Goal: Navigation & Orientation: Find specific page/section

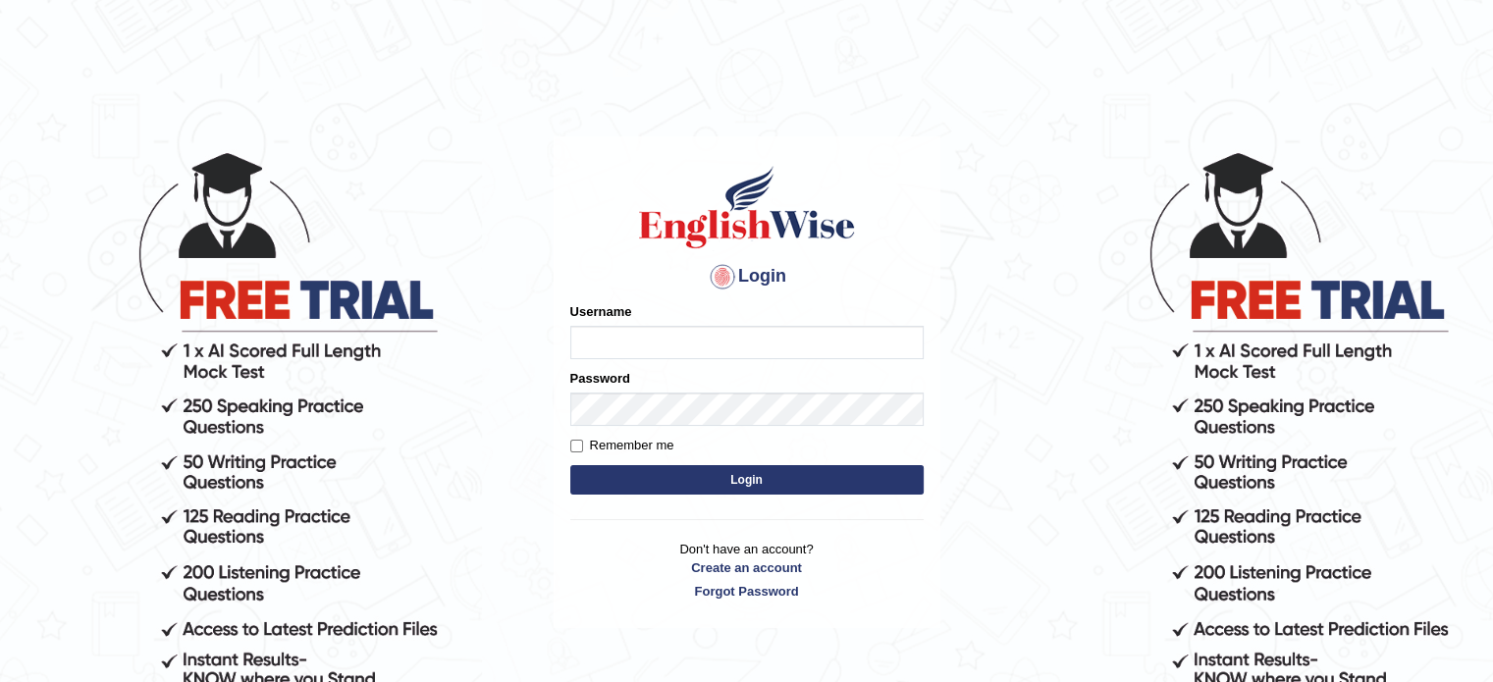
type input "Himabind"
click at [661, 487] on button "Login" at bounding box center [746, 479] width 353 height 29
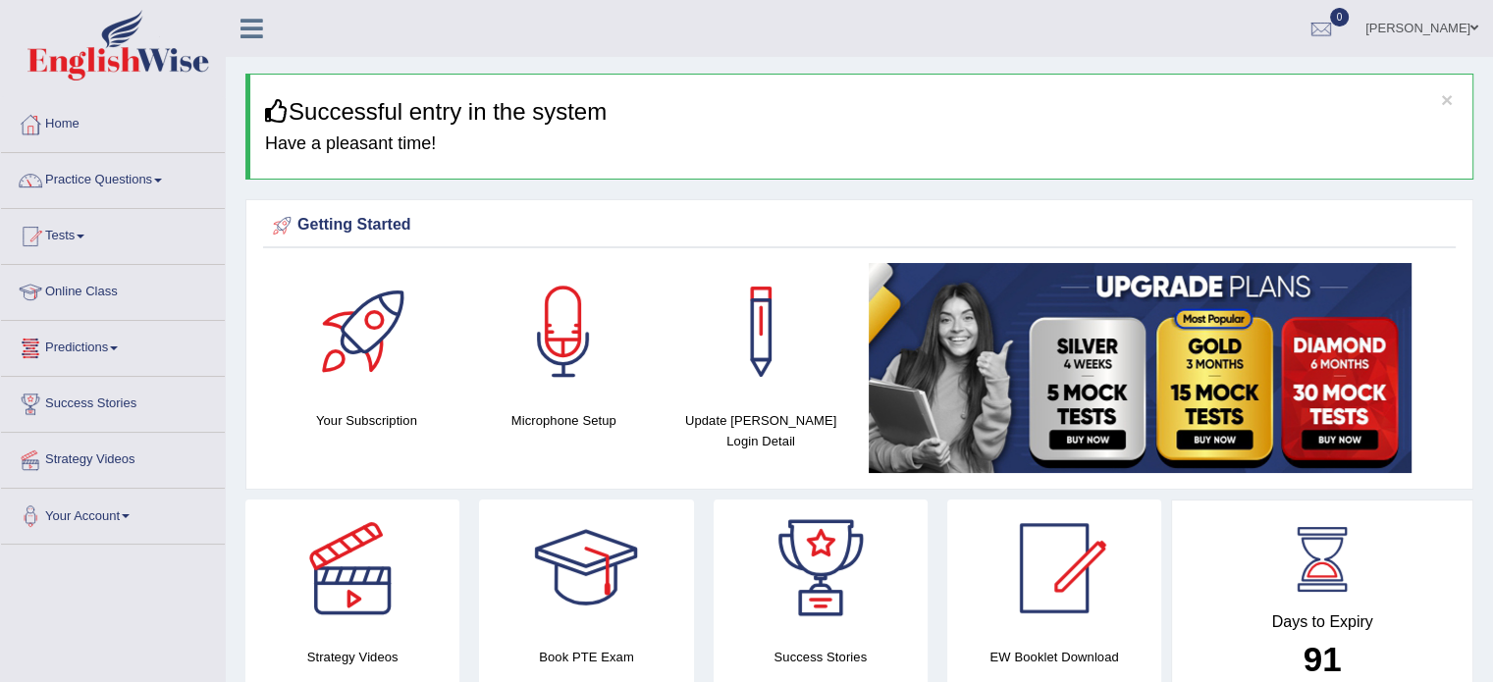
click at [59, 297] on link "Online Class" at bounding box center [113, 289] width 224 height 49
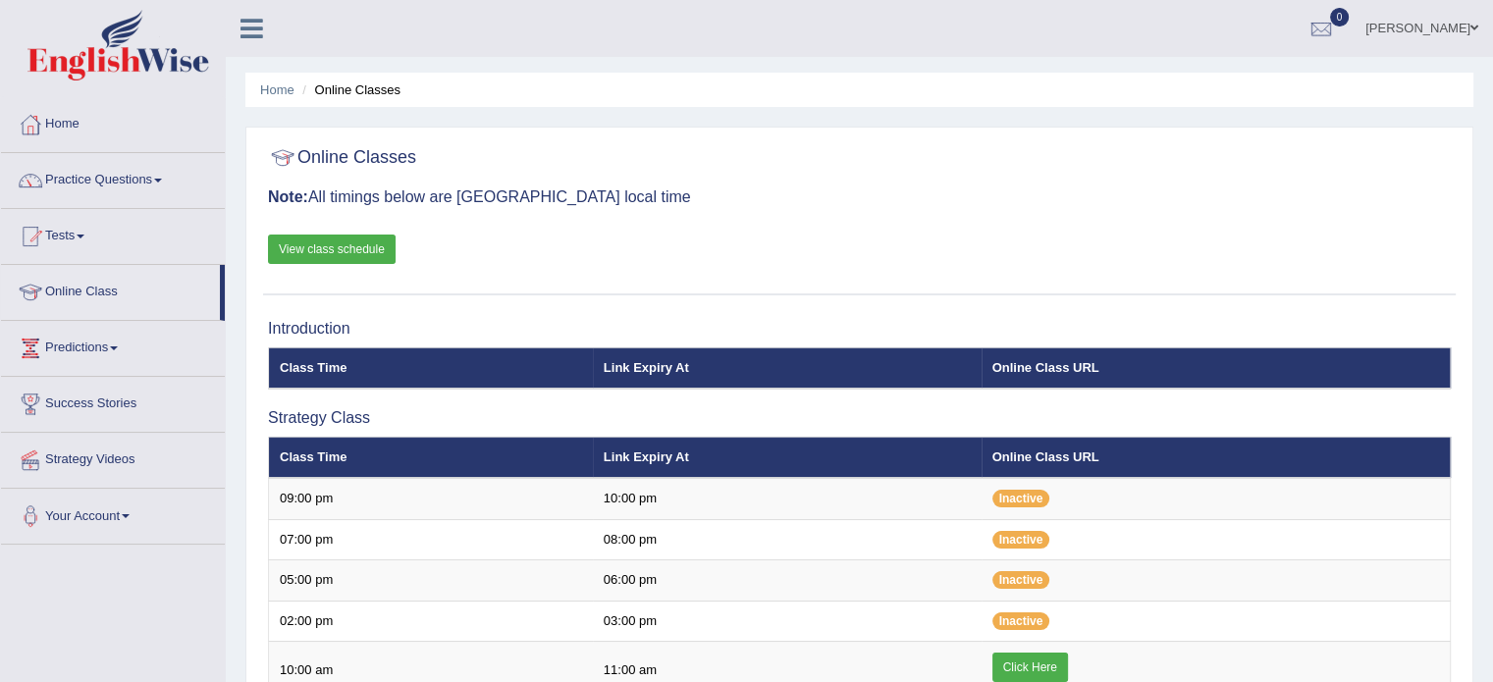
drag, startPoint x: 1480, startPoint y: 232, endPoint x: 1494, endPoint y: 285, distance: 54.7
click at [1492, 285] on html "Toggle navigation Home Practice Questions Speaking Practice Read Aloud Repeat S…" at bounding box center [746, 341] width 1493 height 682
click at [325, 250] on link "View class schedule" at bounding box center [332, 249] width 128 height 29
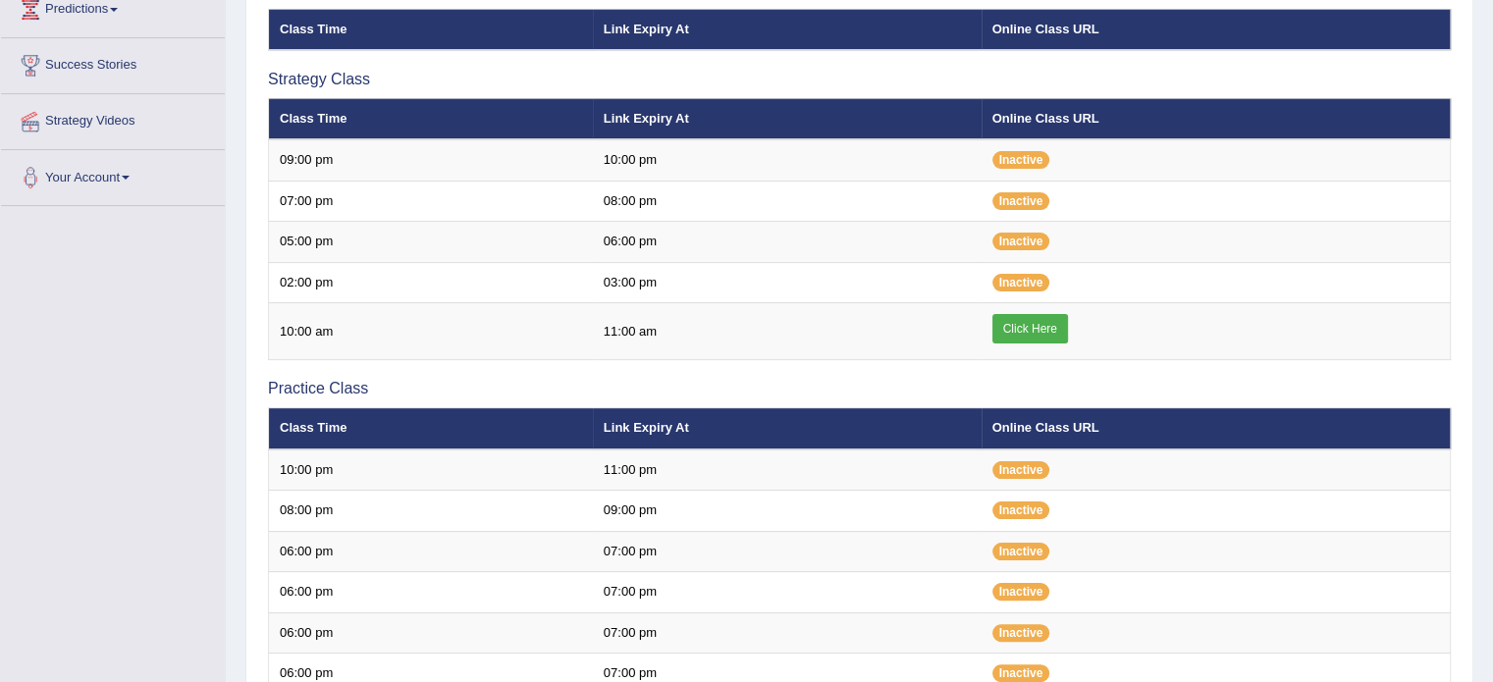
scroll to position [341, 0]
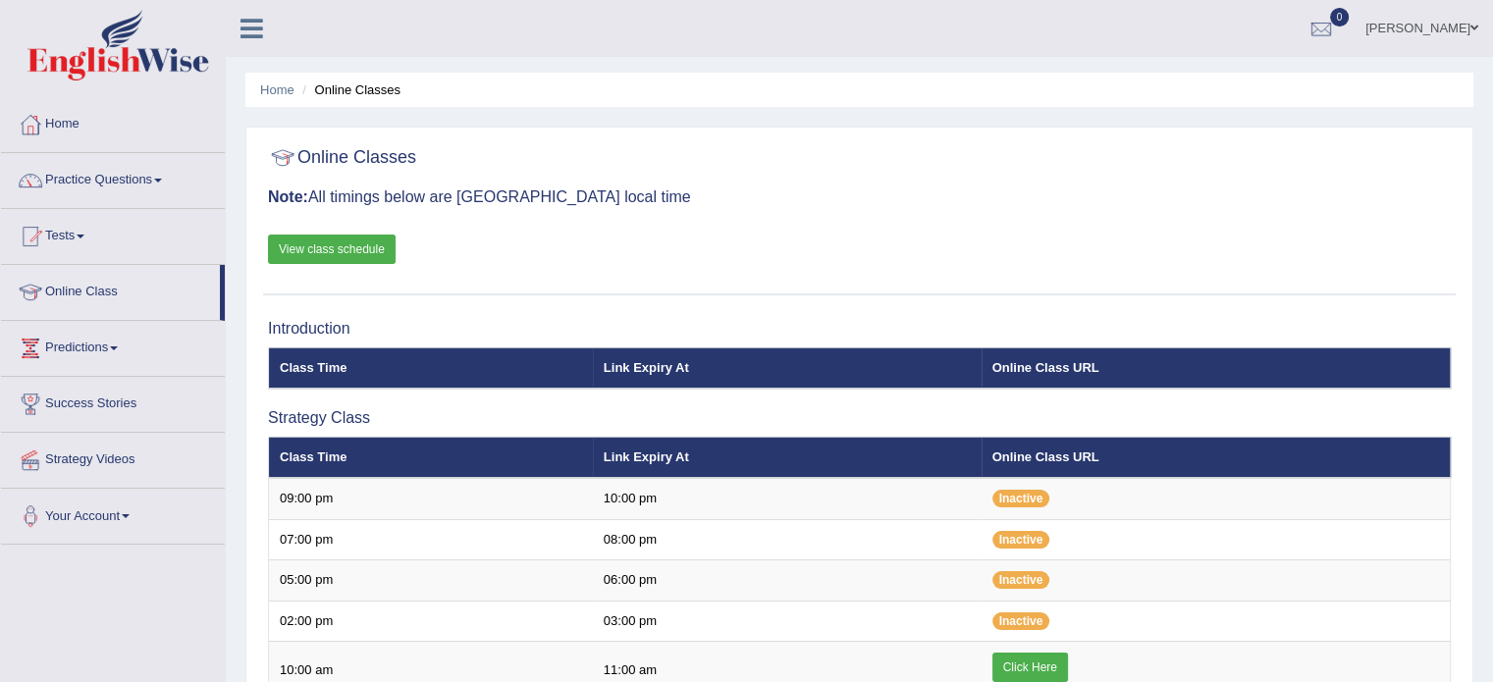
click at [326, 257] on link "View class schedule" at bounding box center [332, 249] width 128 height 29
click at [90, 171] on link "Practice Questions" at bounding box center [113, 177] width 224 height 49
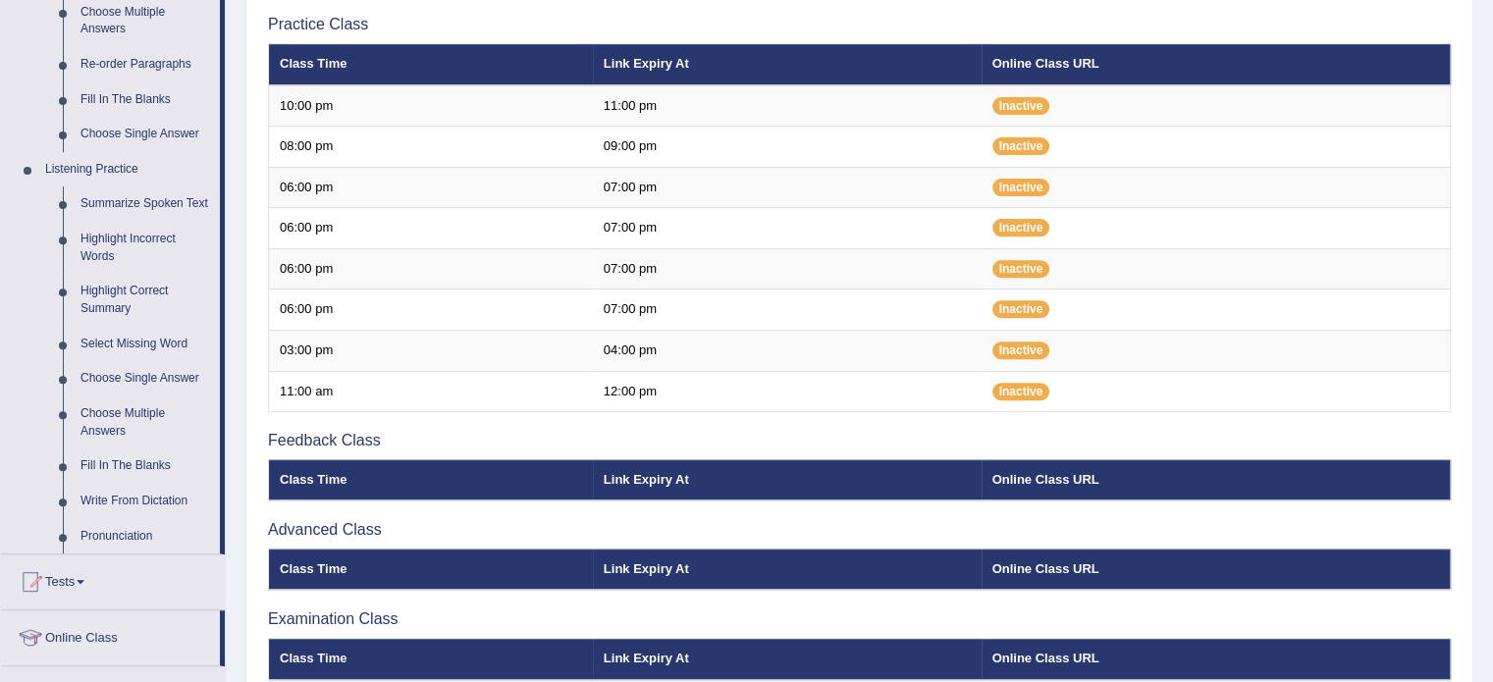
scroll to position [705, 0]
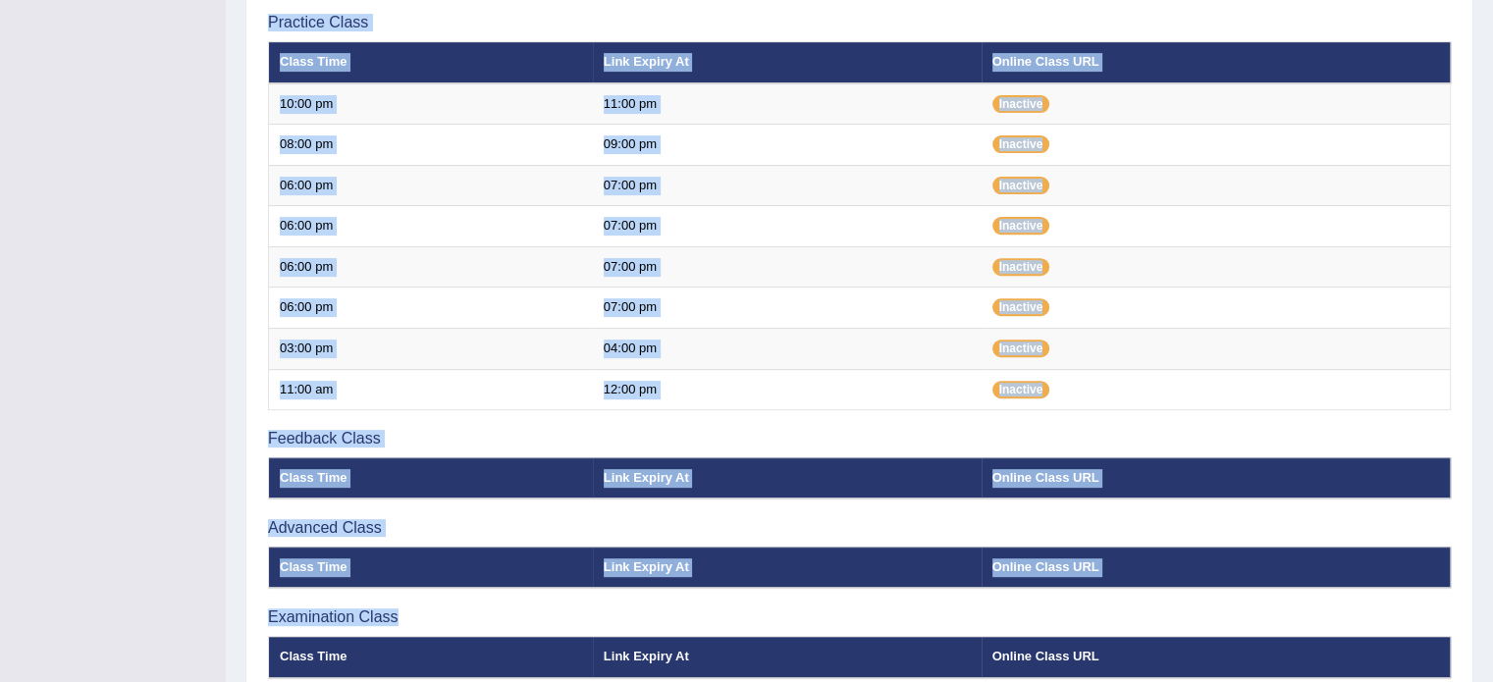
drag, startPoint x: 1486, startPoint y: 420, endPoint x: 1456, endPoint y: 236, distance: 185.8
click at [1456, 236] on div "Home Online Classes Online Classes Note: All timings below are [GEOGRAPHIC_DATA…" at bounding box center [859, 12] width 1267 height 1435
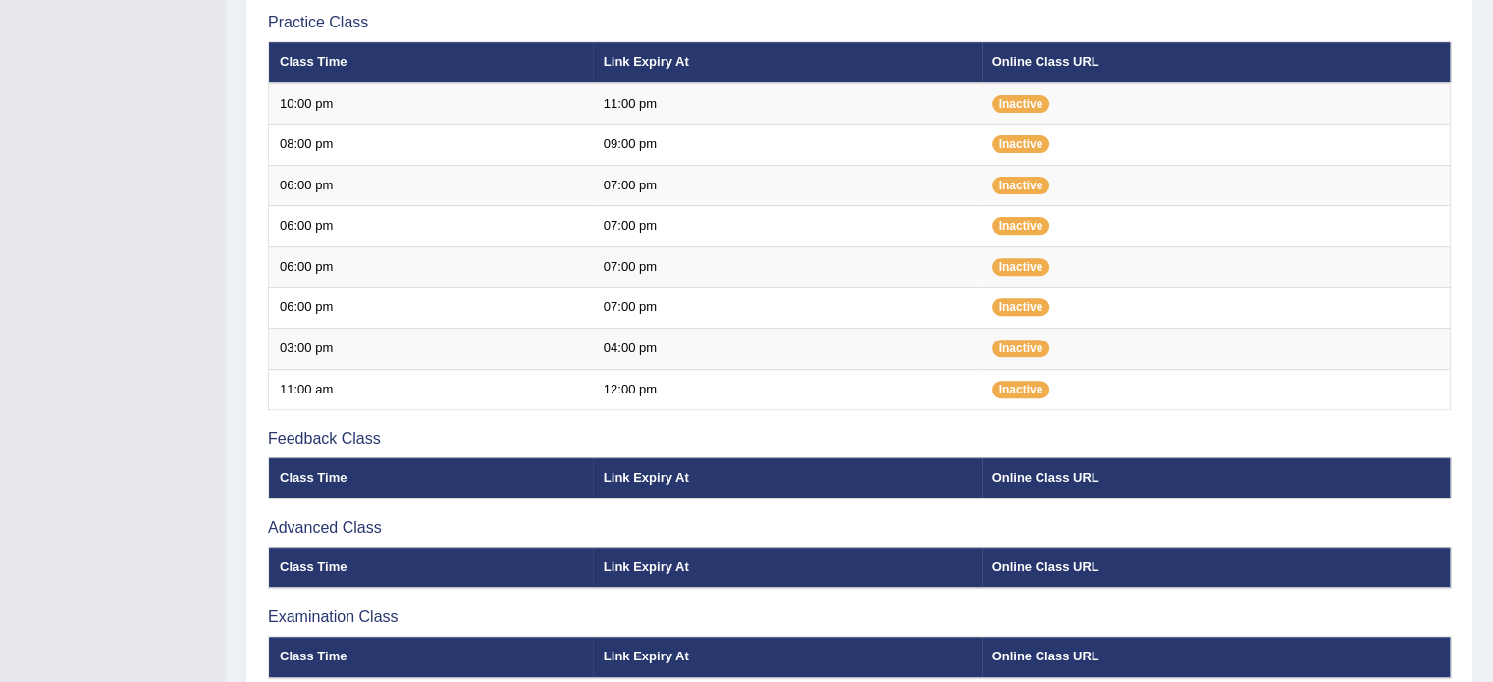
click at [1490, 246] on div "Home Online Classes Online Classes Note: All timings below are Melbourne local …" at bounding box center [859, 12] width 1267 height 1435
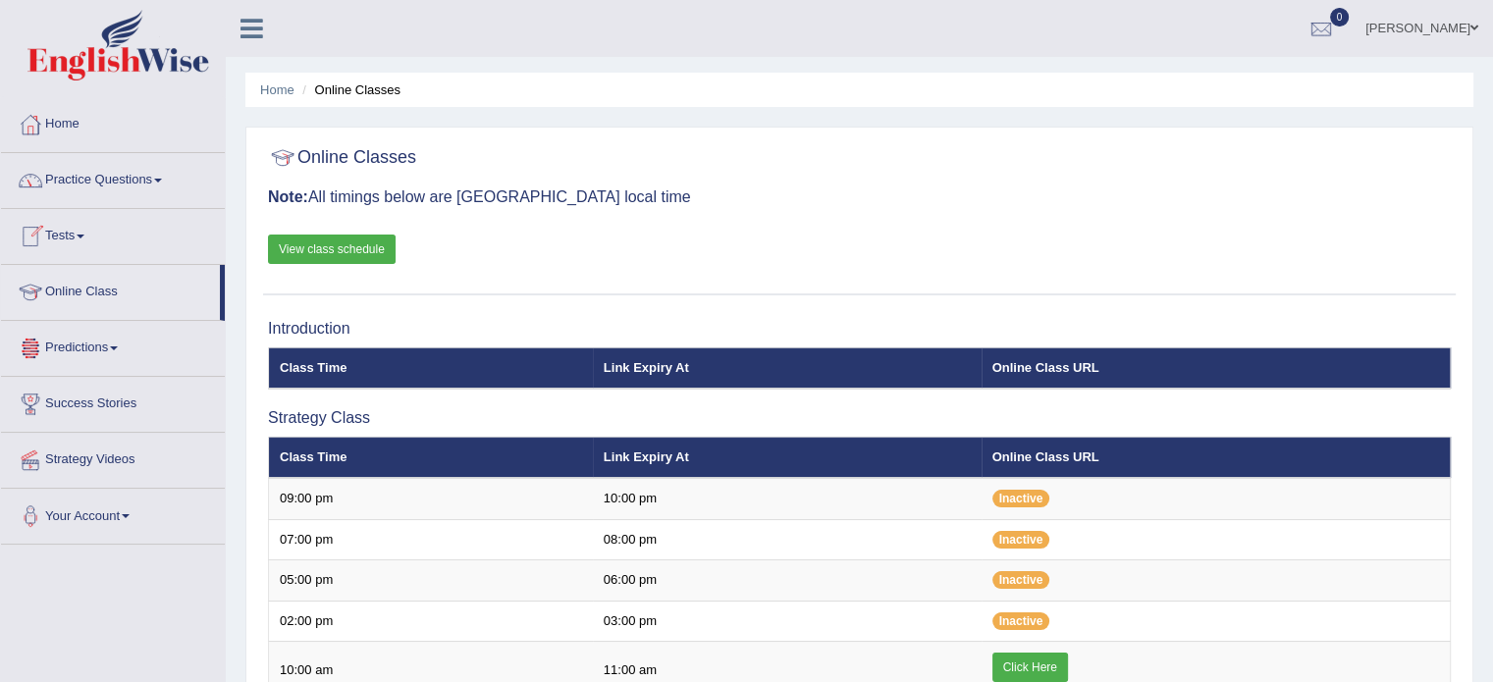
click at [88, 179] on link "Practice Questions" at bounding box center [113, 177] width 224 height 49
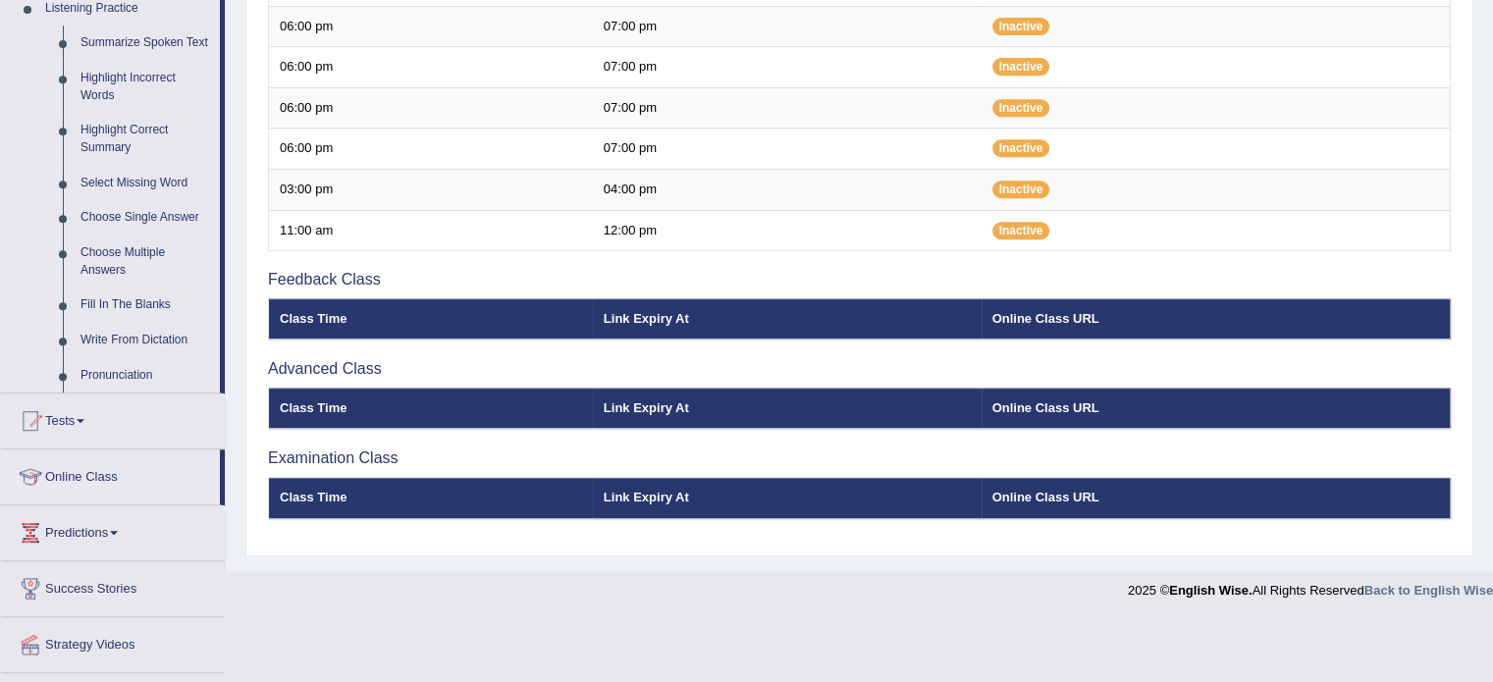
scroll to position [910, 0]
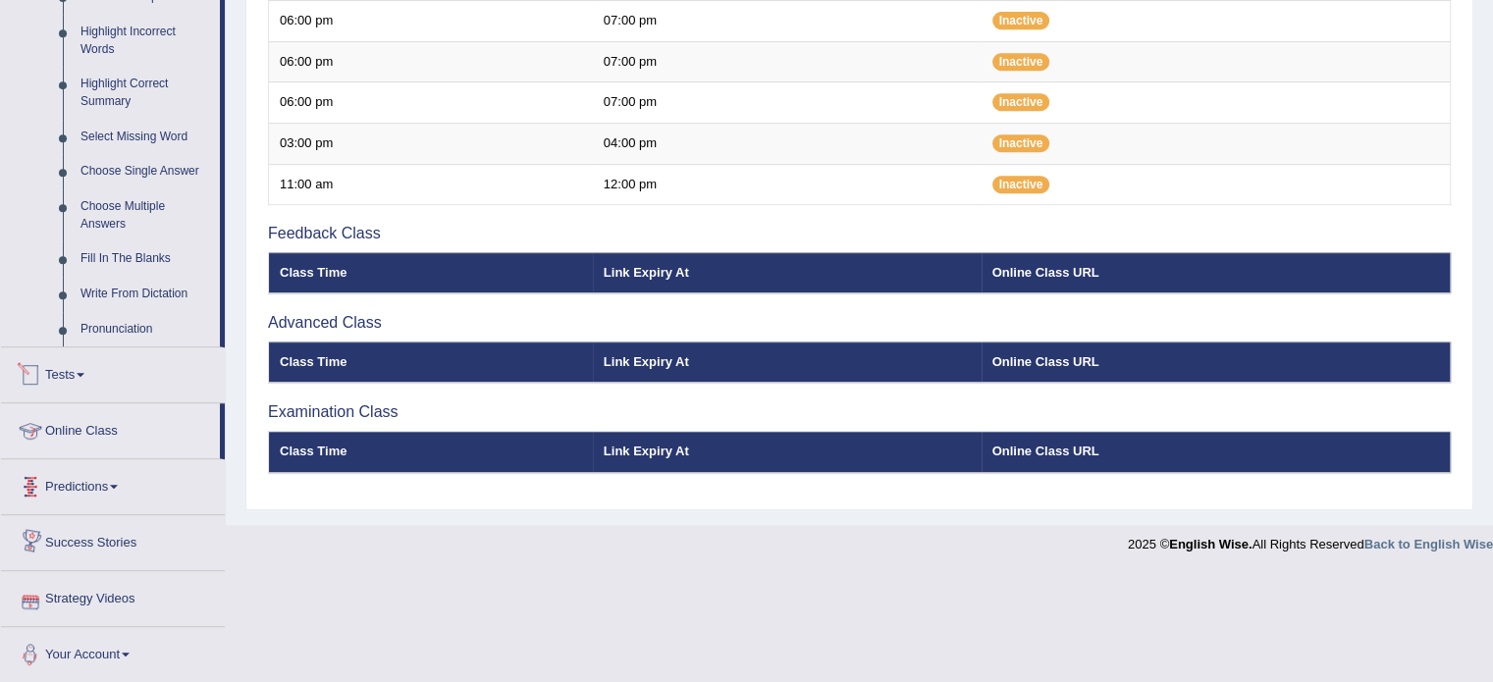
click at [94, 376] on link "Tests" at bounding box center [113, 371] width 224 height 49
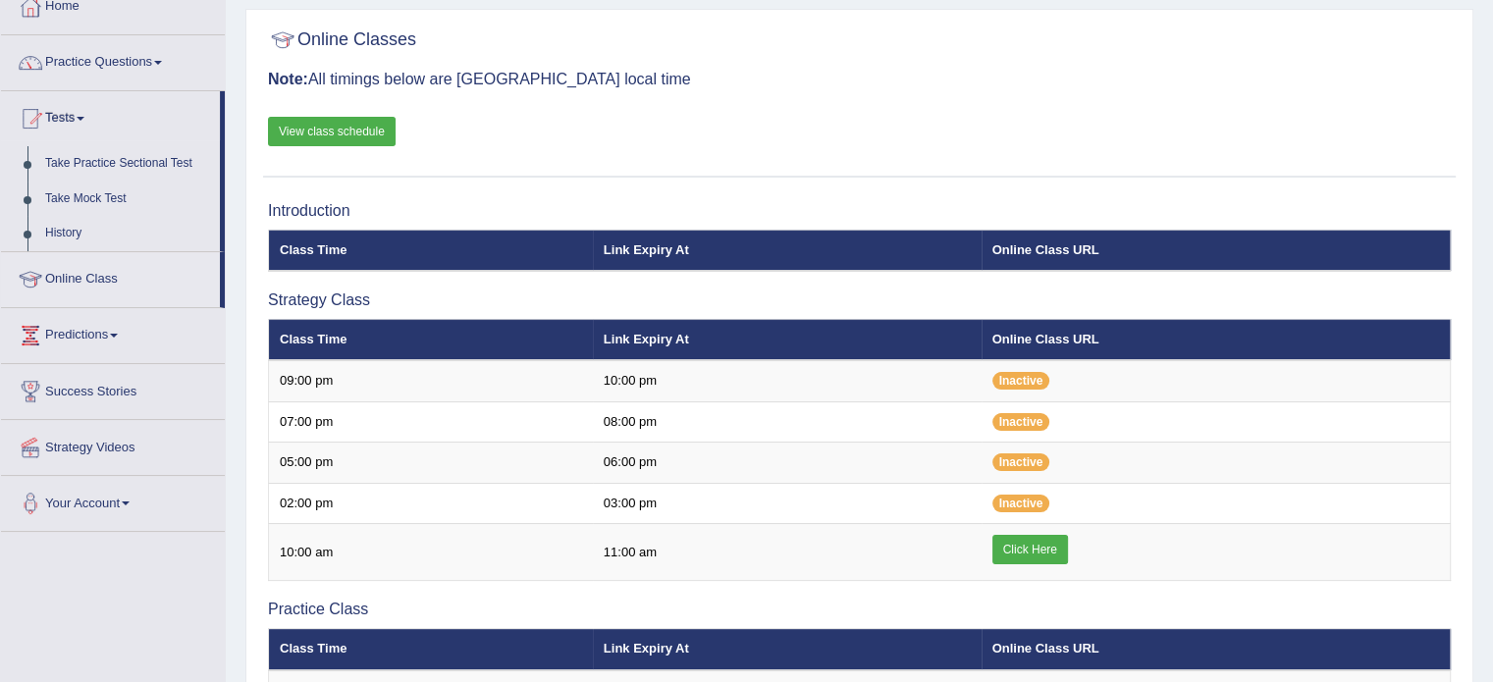
scroll to position [0, 0]
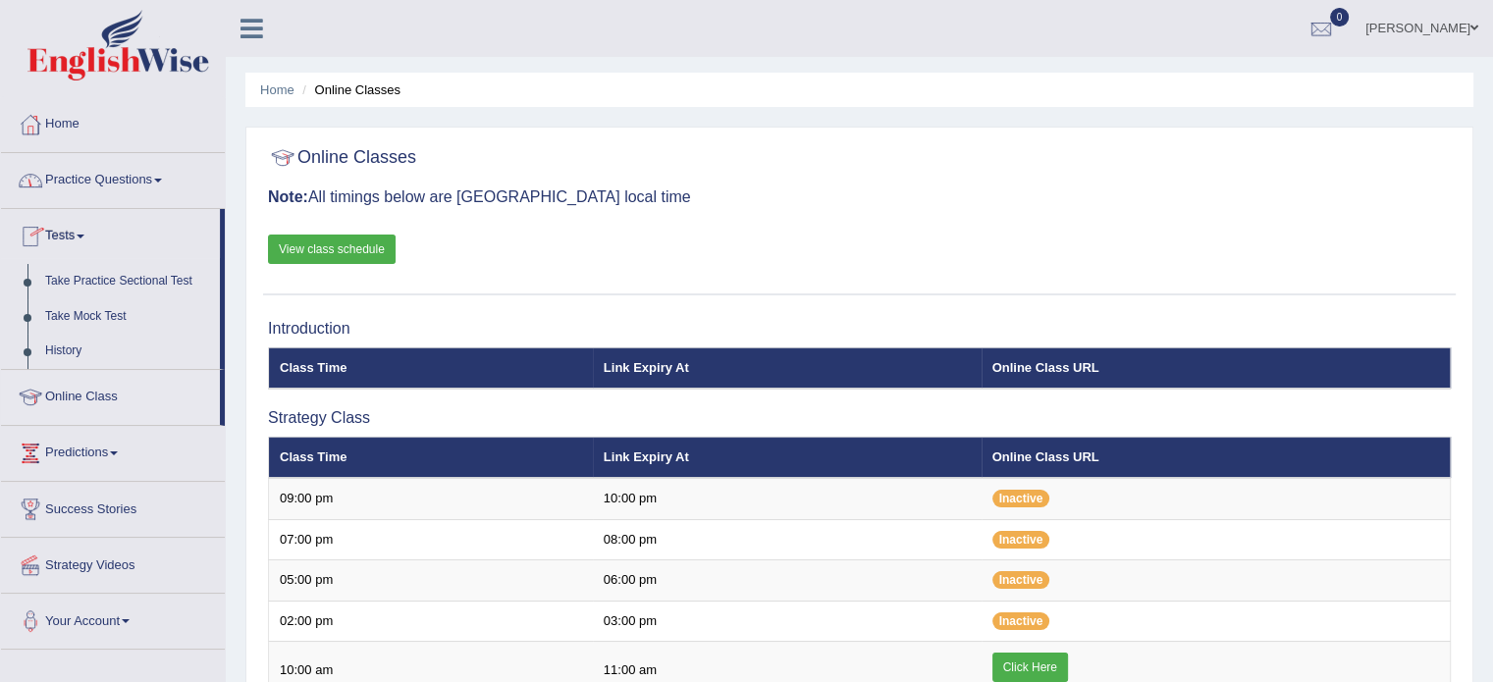
click at [71, 131] on link "Home" at bounding box center [113, 121] width 224 height 49
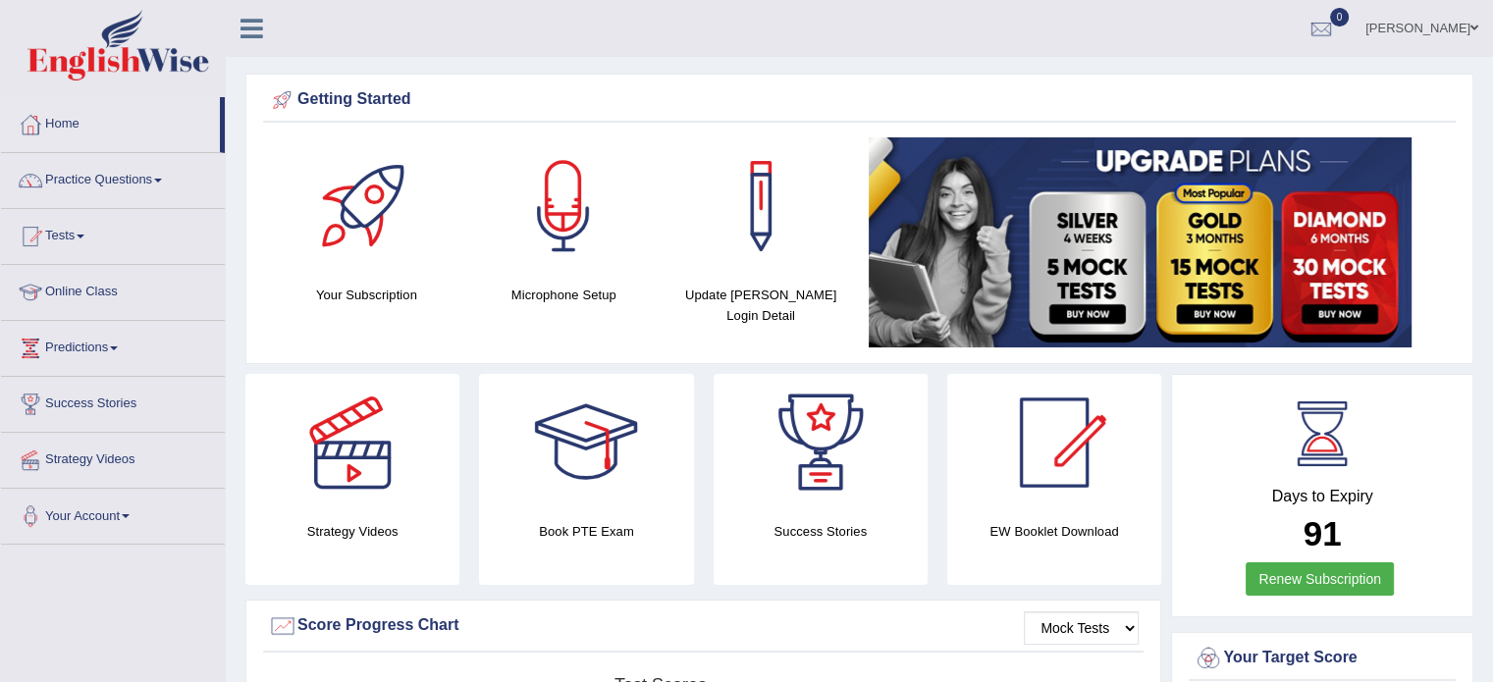
click at [1460, 23] on link "Himabind Vankayalapati" at bounding box center [1421, 25] width 142 height 51
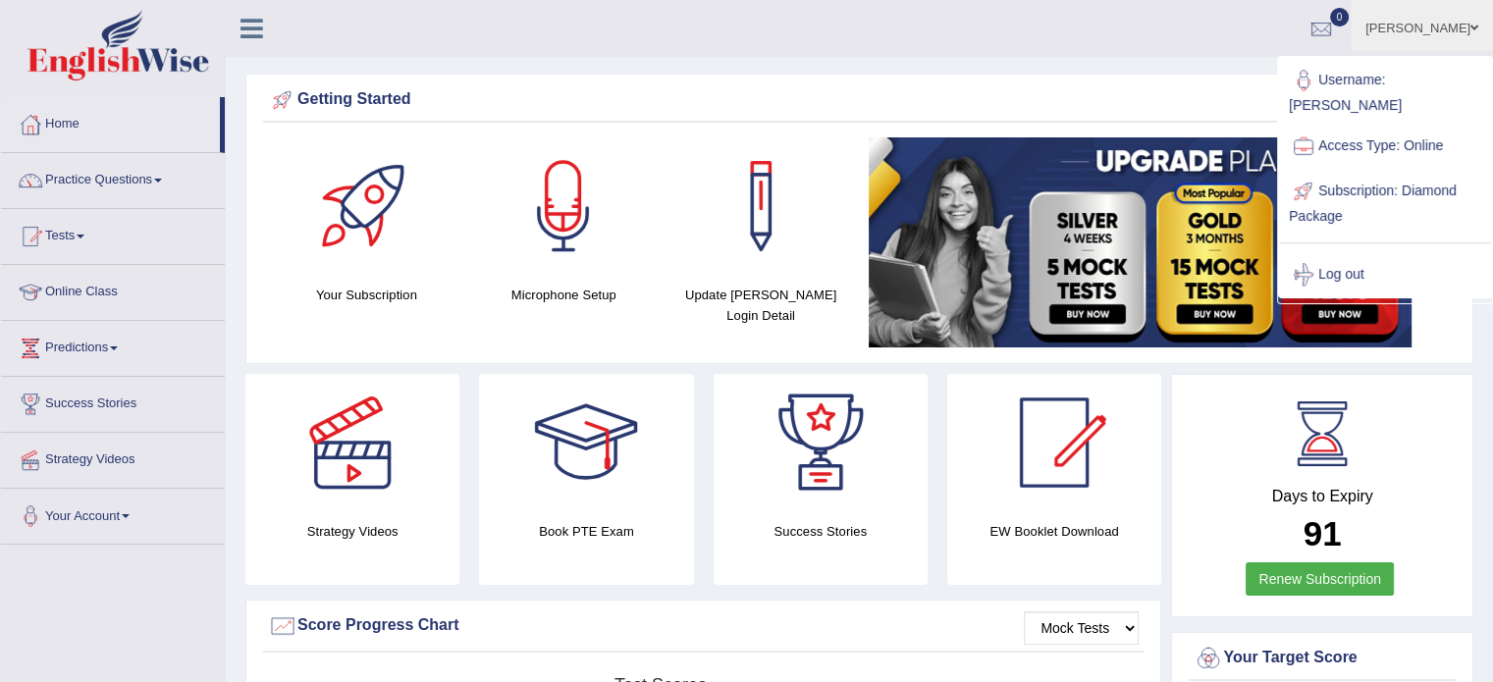
click at [1335, 254] on link "Log out" at bounding box center [1385, 274] width 212 height 45
